Goal: Information Seeking & Learning: Learn about a topic

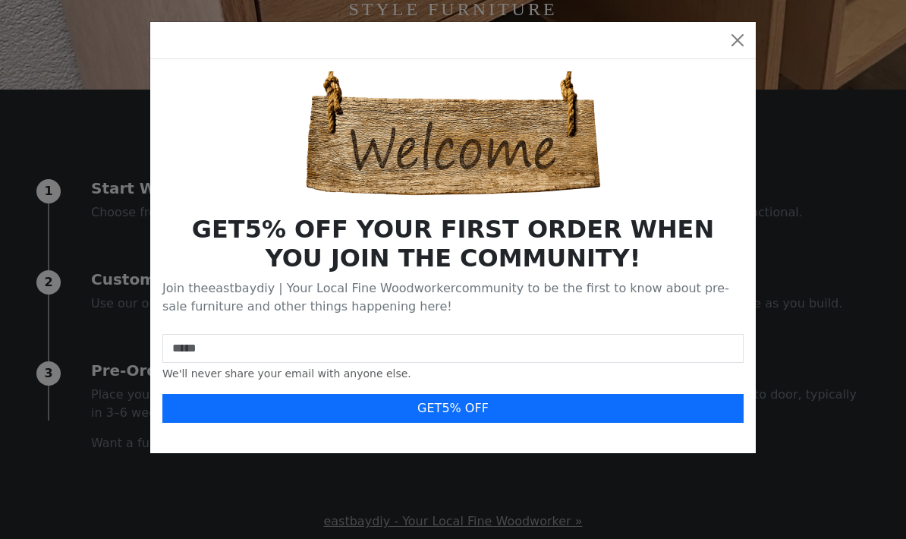
scroll to position [451, 0]
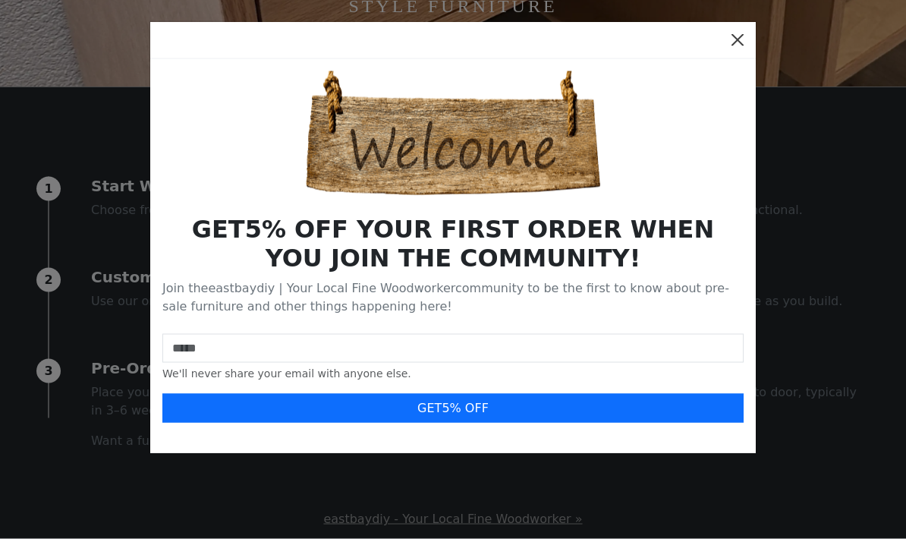
click at [739, 36] on button "Close" at bounding box center [737, 40] width 24 height 24
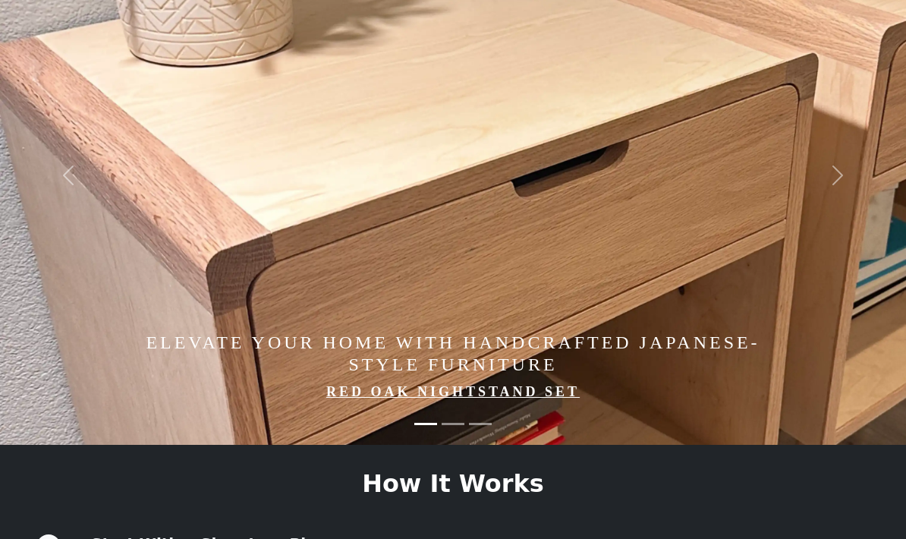
scroll to position [0, 0]
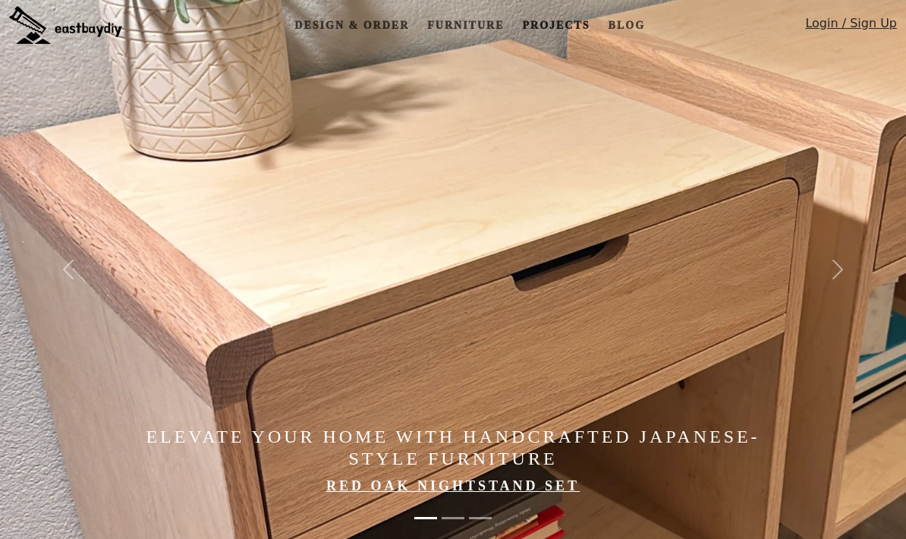
click at [571, 14] on link "Projects" at bounding box center [556, 25] width 80 height 28
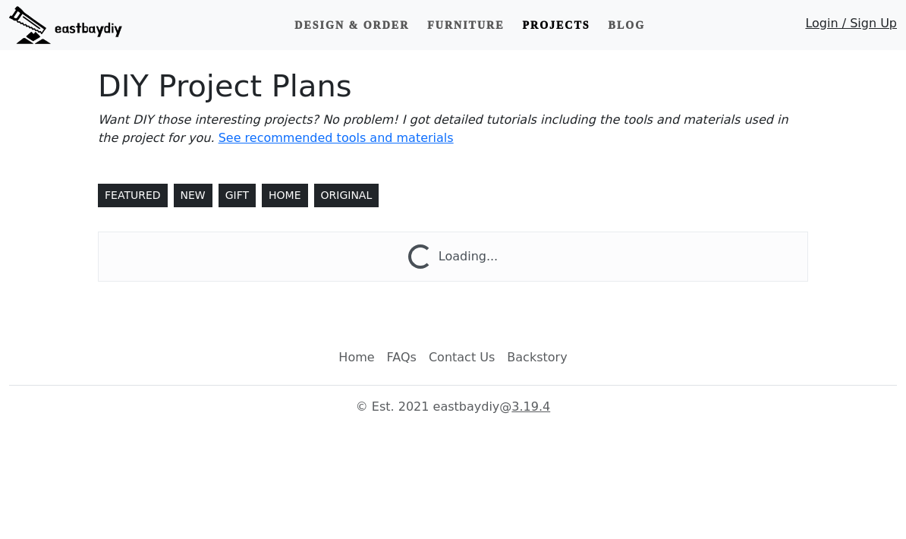
click at [572, 15] on link "Projects" at bounding box center [556, 25] width 80 height 28
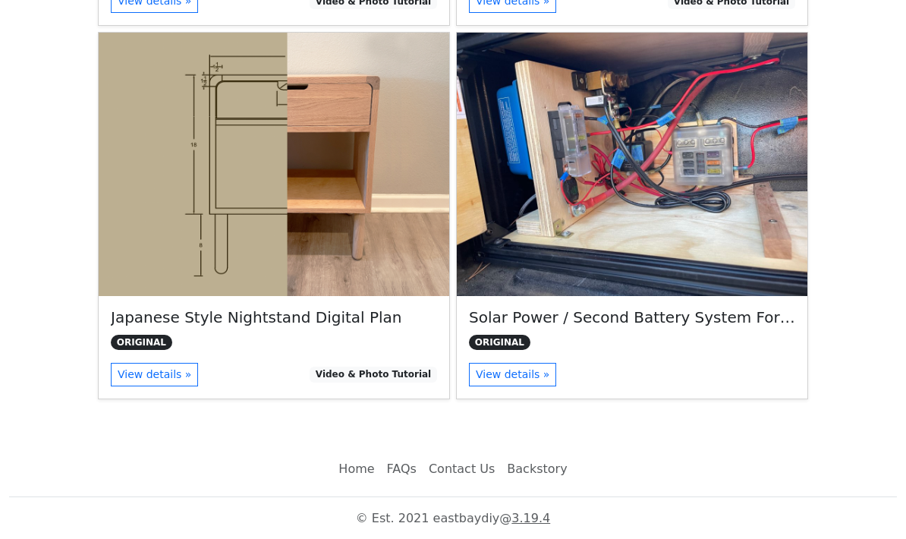
scroll to position [511, 0]
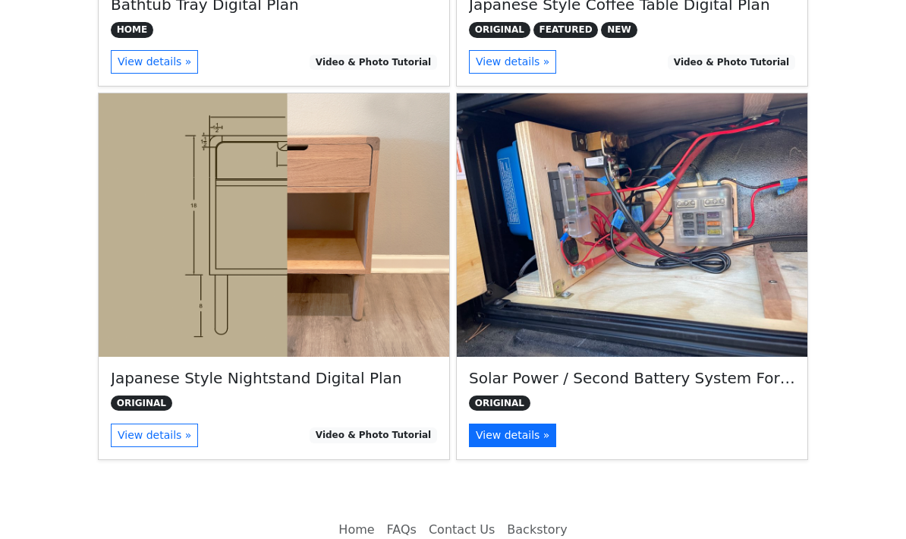
click at [547, 434] on link "View details »" at bounding box center [512, 435] width 87 height 24
click at [532, 438] on link "View details »" at bounding box center [512, 435] width 87 height 24
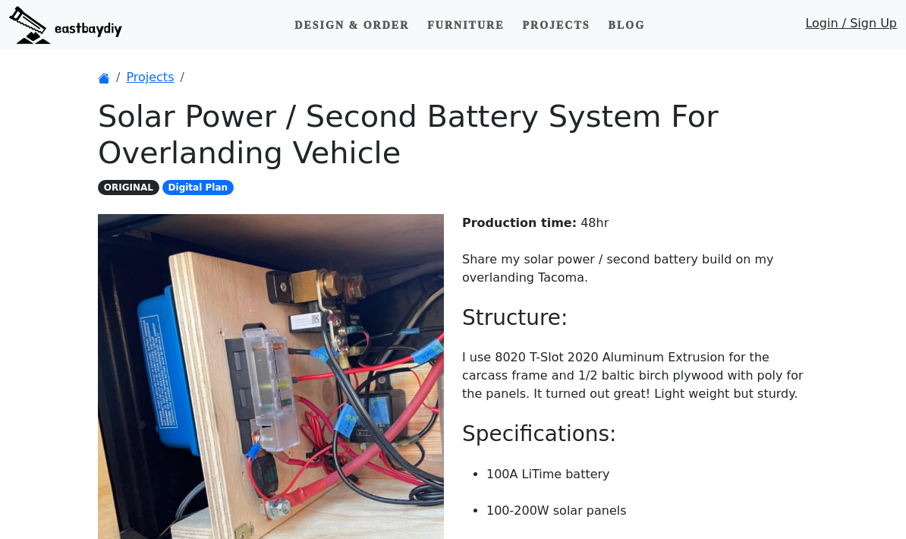
click at [528, 373] on p "I use 8020 T-Slot 2020 Aluminum Extrusion for the carcass frame and 1/2 baltic …" at bounding box center [635, 375] width 346 height 55
click at [378, 30] on link "Design & Order" at bounding box center [351, 25] width 127 height 28
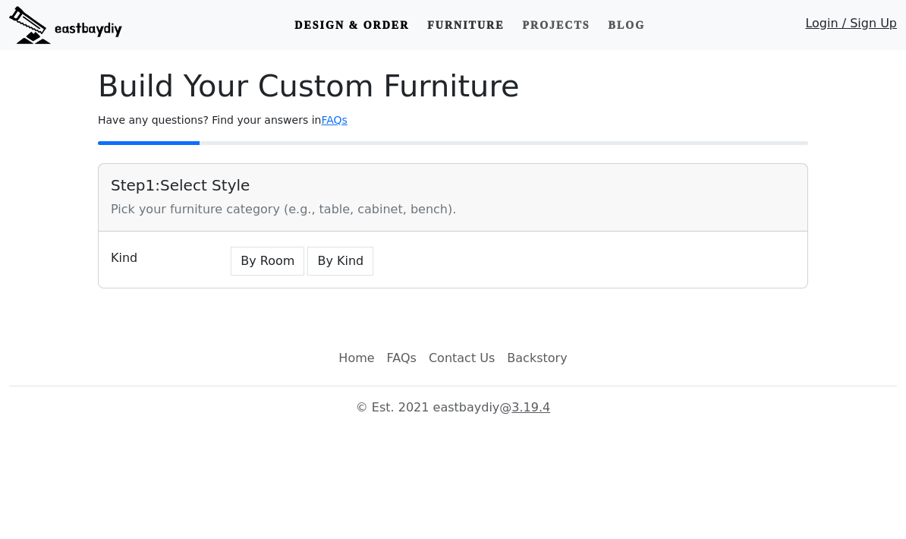
click at [486, 23] on link "Furniture" at bounding box center [465, 25] width 89 height 28
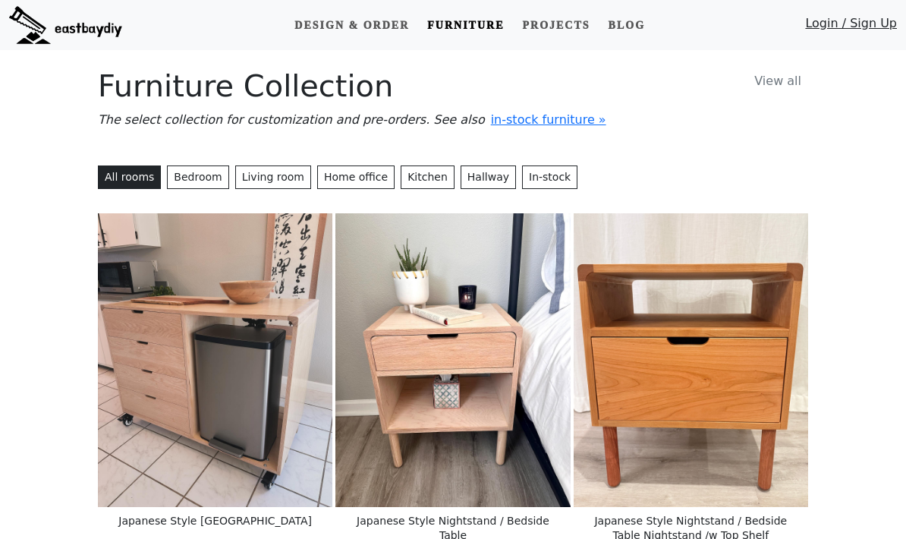
click at [782, 81] on link "View all" at bounding box center [777, 81] width 61 height 26
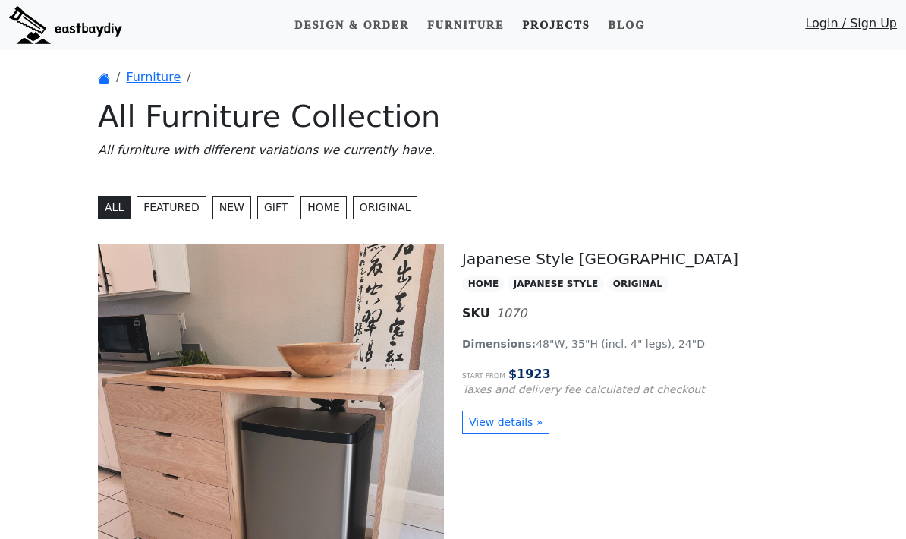
click at [585, 11] on link "Projects" at bounding box center [556, 25] width 80 height 28
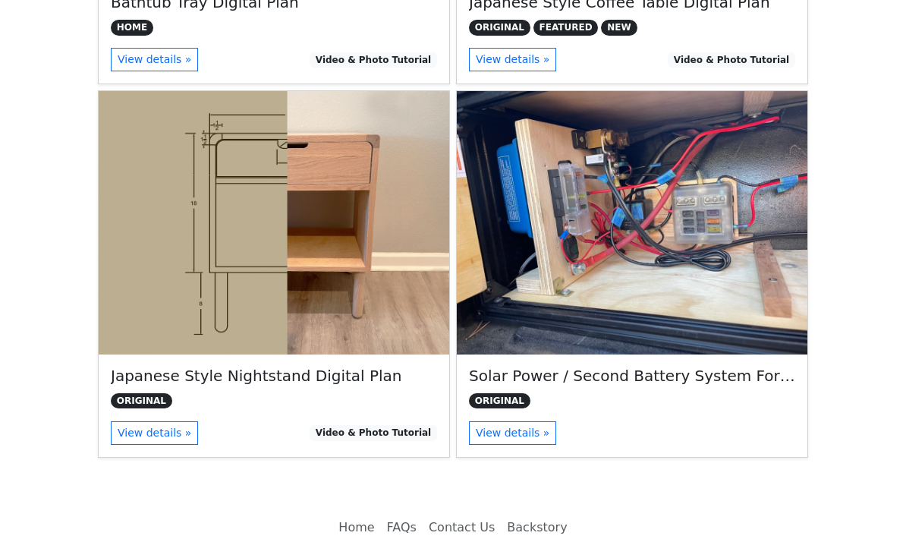
scroll to position [572, 0]
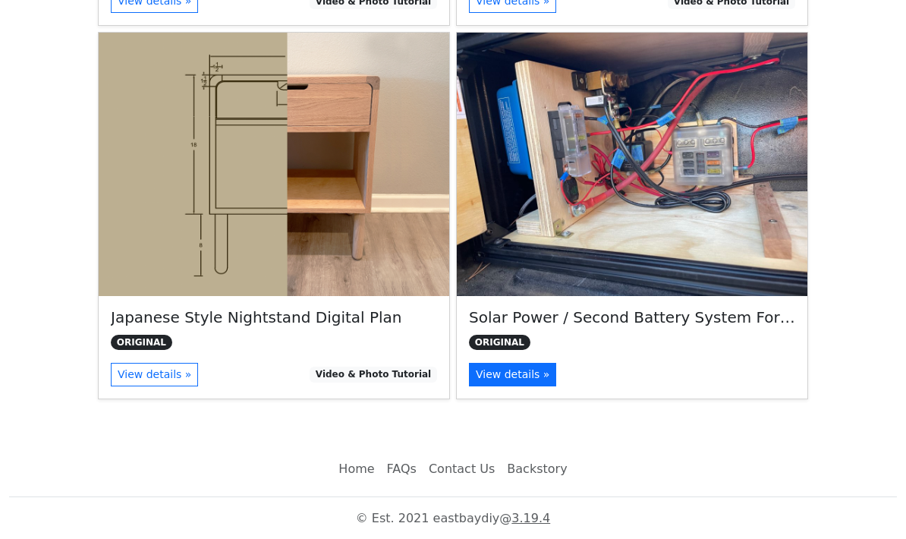
click at [532, 377] on link "View details »" at bounding box center [512, 375] width 87 height 24
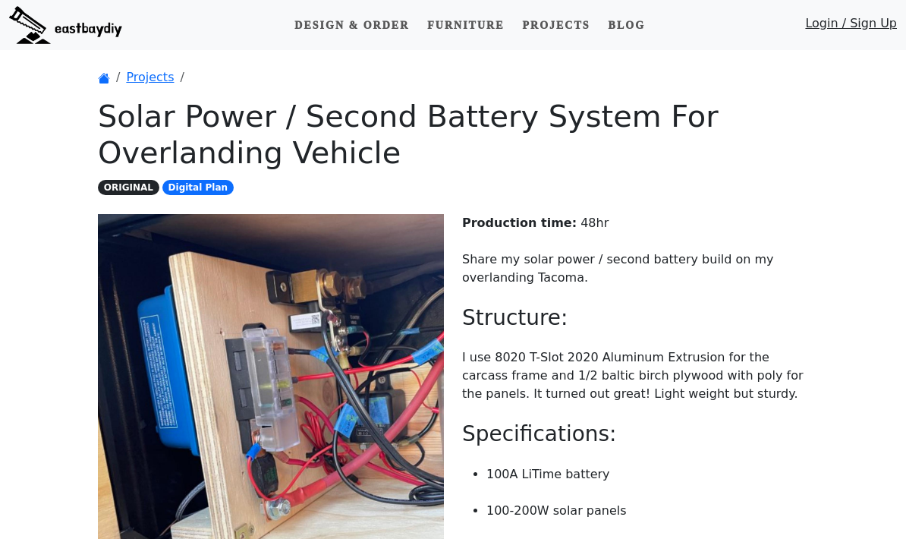
click at [193, 188] on span "Digital Plan" at bounding box center [197, 187] width 71 height 15
click at [206, 189] on span "Digital Plan" at bounding box center [197, 187] width 71 height 15
click at [206, 188] on span "Digital Plan" at bounding box center [197, 187] width 71 height 15
click at [154, 84] on link "Projects" at bounding box center [150, 77] width 48 height 14
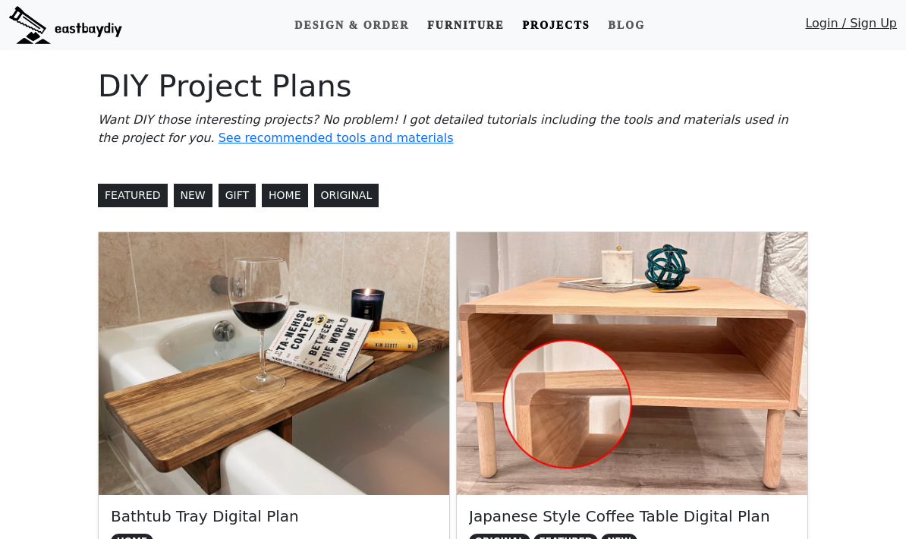
click at [486, 22] on link "Furniture" at bounding box center [465, 25] width 89 height 28
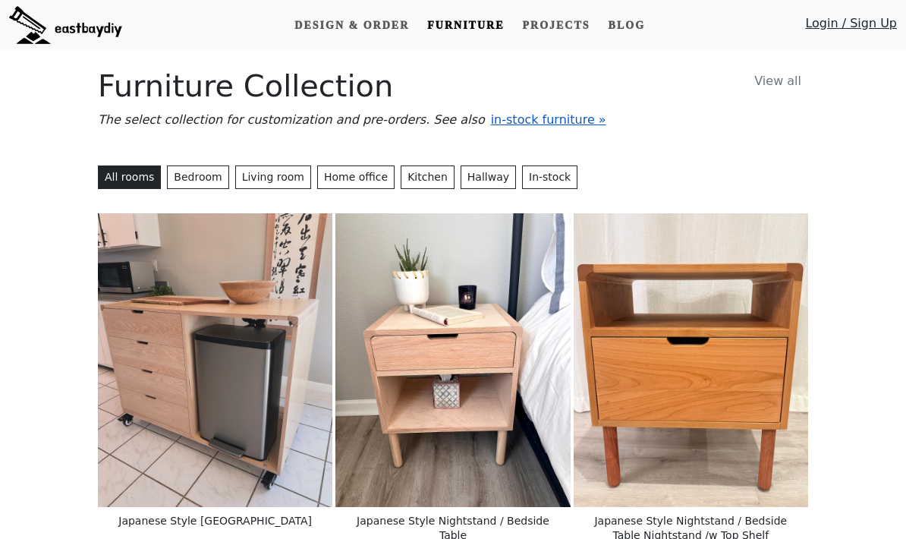
click at [537, 125] on span "in-stock furniture »" at bounding box center [548, 119] width 115 height 14
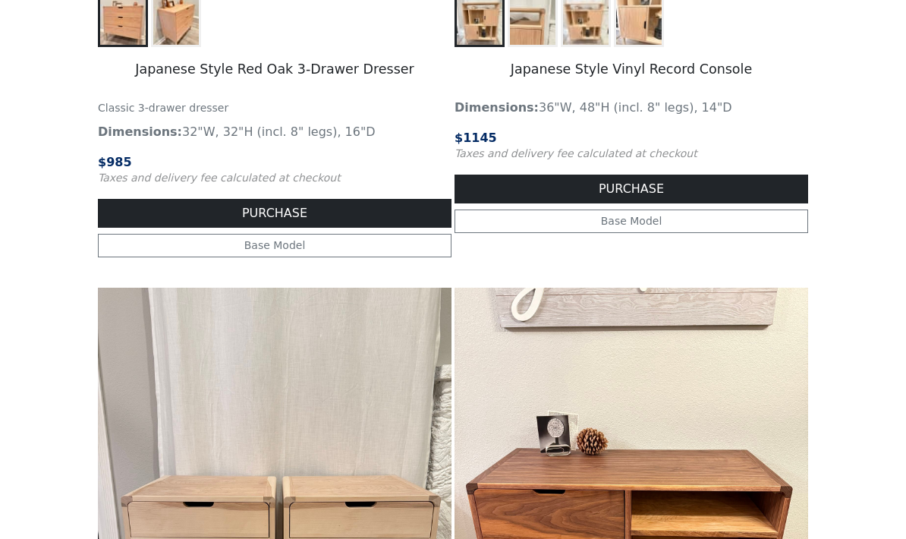
scroll to position [1307, 0]
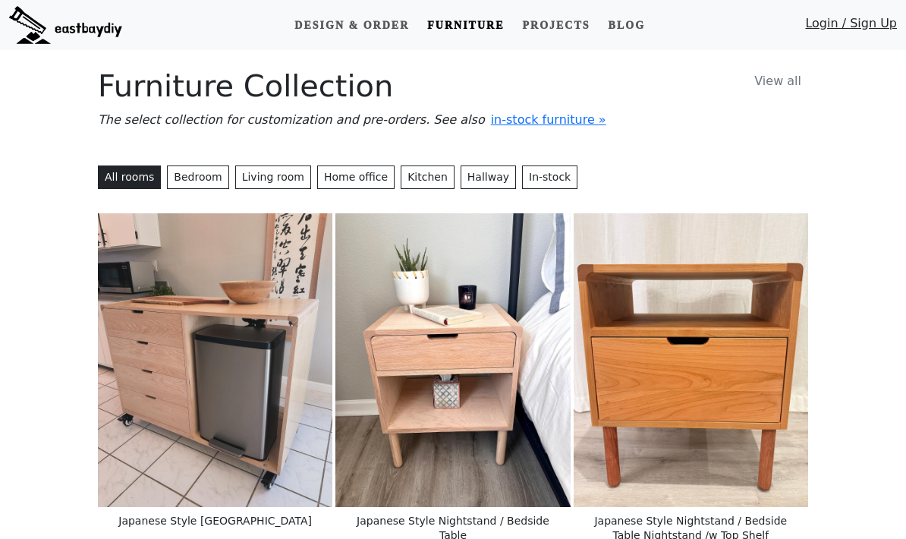
click at [891, 34] on link "Login / Sign Up" at bounding box center [851, 26] width 92 height 25
click at [881, 27] on link "Login / Sign Up" at bounding box center [851, 26] width 92 height 25
